Goal: Complete application form

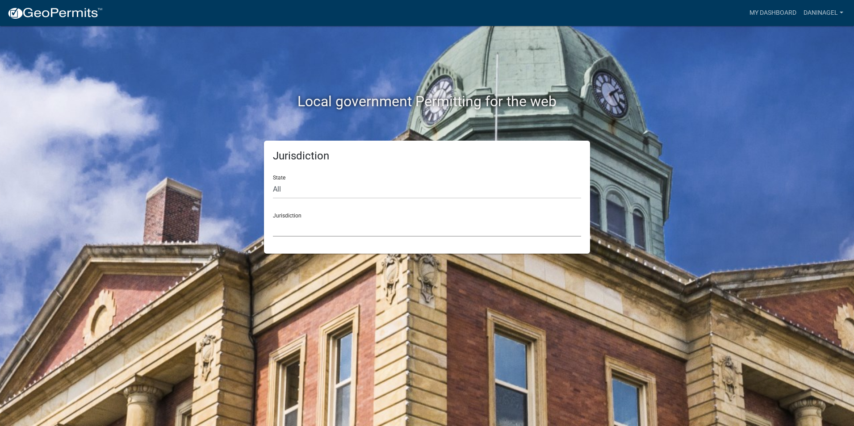
click at [283, 225] on select "[GEOGRAPHIC_DATA], [US_STATE] [GEOGRAPHIC_DATA], [US_STATE][PERSON_NAME][GEOGRA…" at bounding box center [427, 227] width 308 height 18
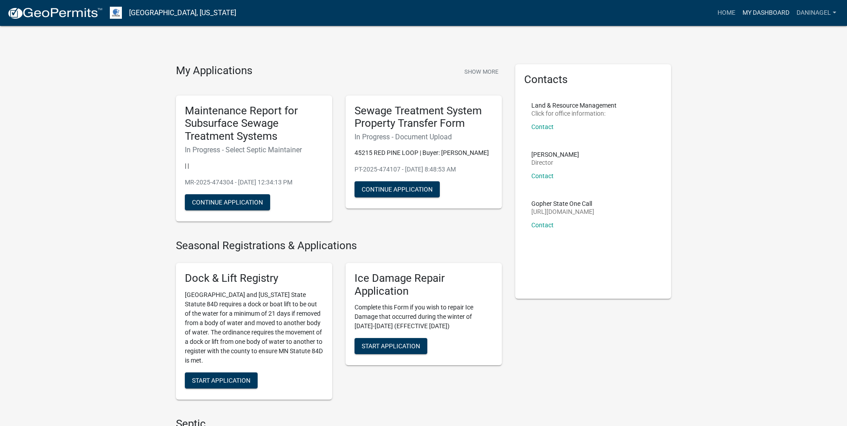
click at [772, 14] on link "My Dashboard" at bounding box center [766, 12] width 54 height 17
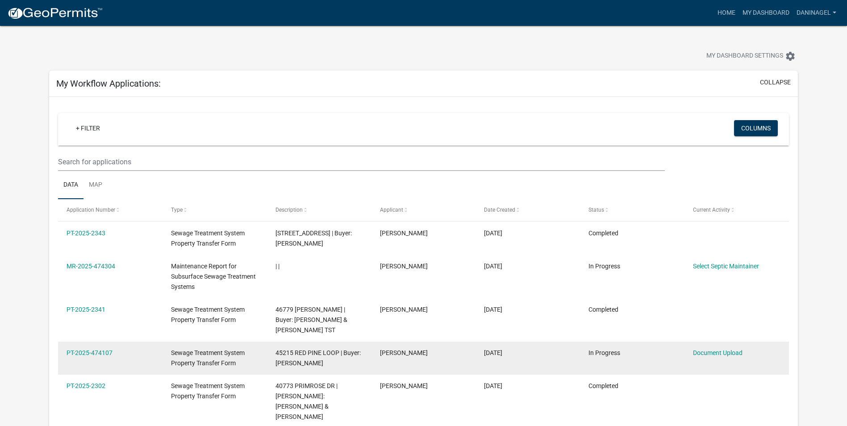
click at [181, 367] on span "Sewage Treatment System Property Transfer Form" at bounding box center [208, 357] width 74 height 17
click at [98, 356] on link "PT-2025-474107" at bounding box center [90, 352] width 46 height 7
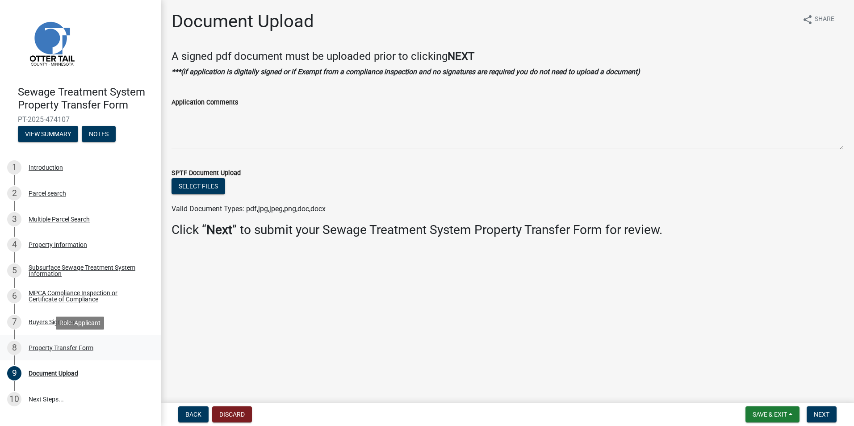
click at [72, 345] on div "Property Transfer Form" at bounding box center [61, 348] width 65 height 6
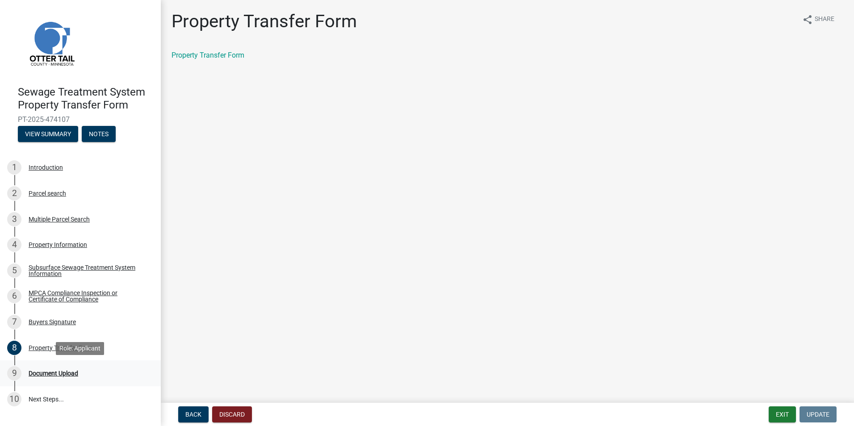
click at [60, 374] on div "Document Upload" at bounding box center [54, 373] width 50 height 6
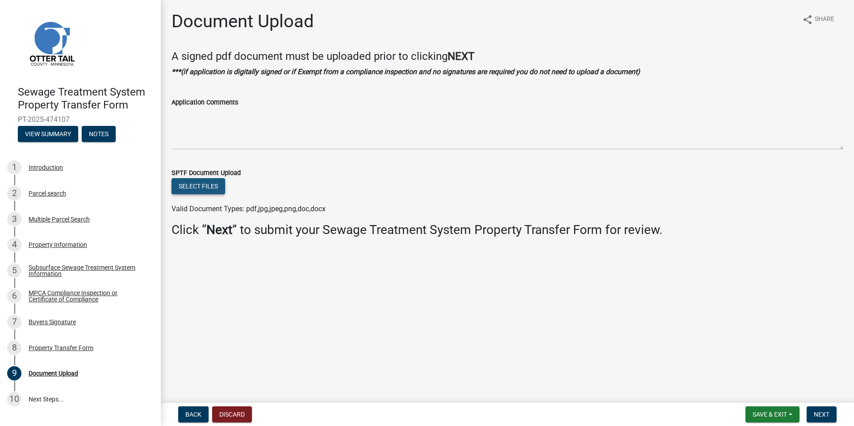
click at [192, 187] on button "Select files" at bounding box center [198, 186] width 54 height 16
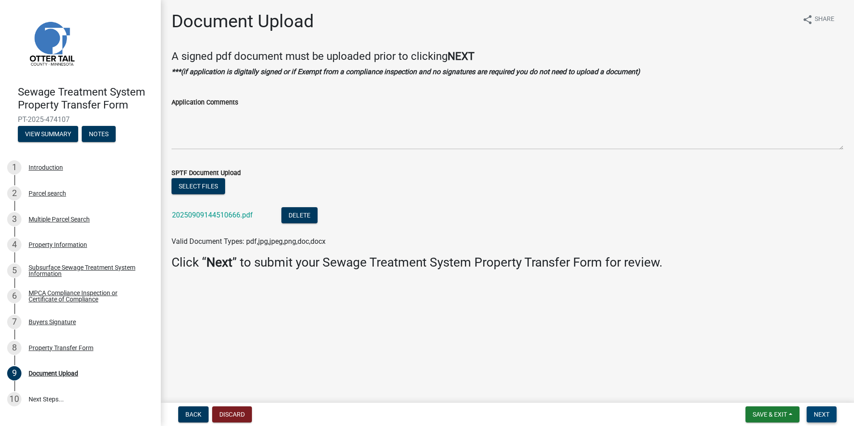
click at [819, 411] on span "Next" at bounding box center [822, 414] width 16 height 7
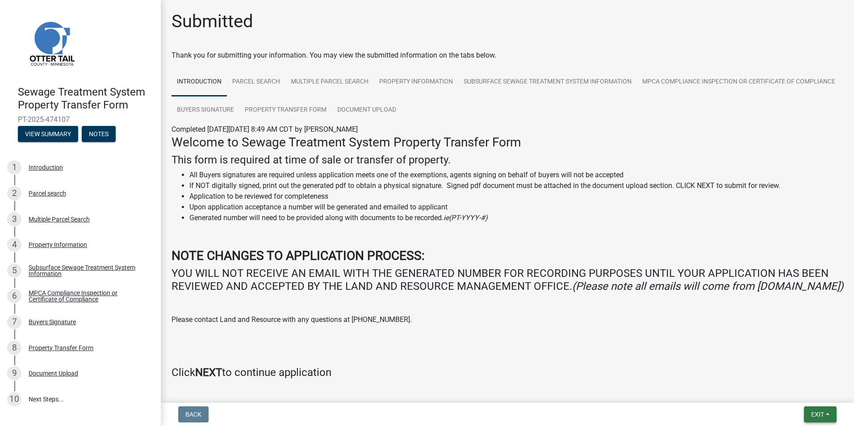
click at [819, 411] on span "Exit" at bounding box center [817, 414] width 13 height 7
click at [829, 391] on button "Save & Exit" at bounding box center [800, 390] width 71 height 21
